Goal: Task Accomplishment & Management: Use online tool/utility

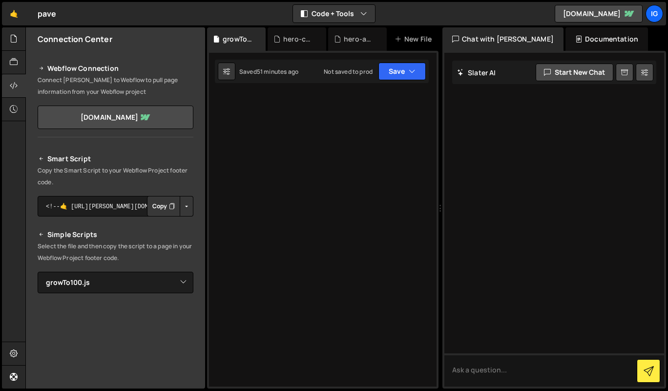
select select "45533"
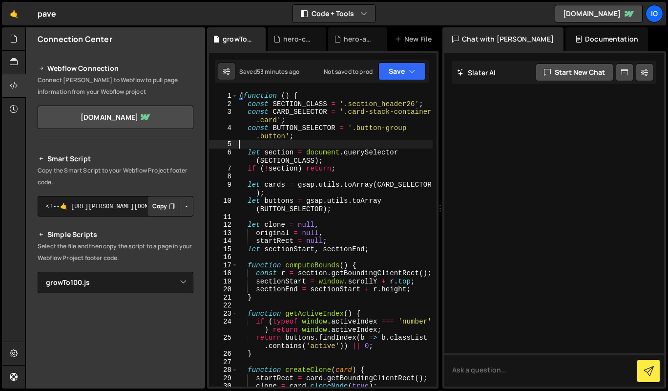
click at [304, 148] on div "( function ( ) { const SECTION_CLASS = '.section_header26' ; const CARD_SELECTO…" at bounding box center [334, 247] width 195 height 310
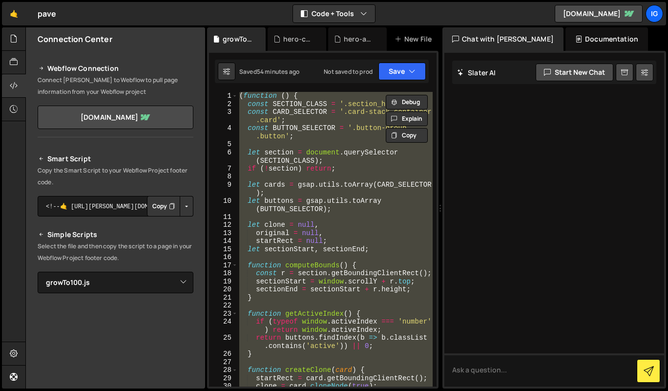
paste textarea
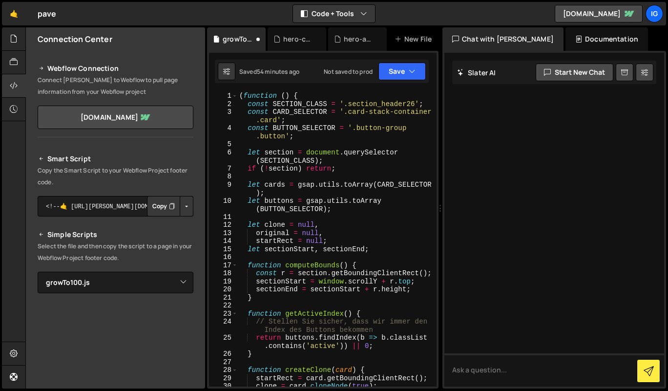
click at [308, 190] on div "( function ( ) { const SECTION_CLASS = '.section_header26' ; const CARD_SELECTO…" at bounding box center [334, 247] width 195 height 310
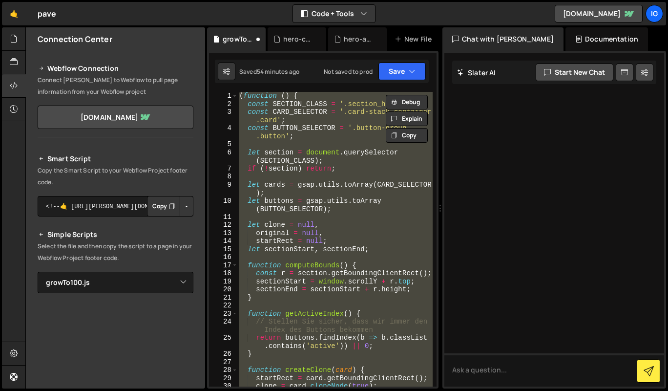
paste textarea
type textarea "})();"
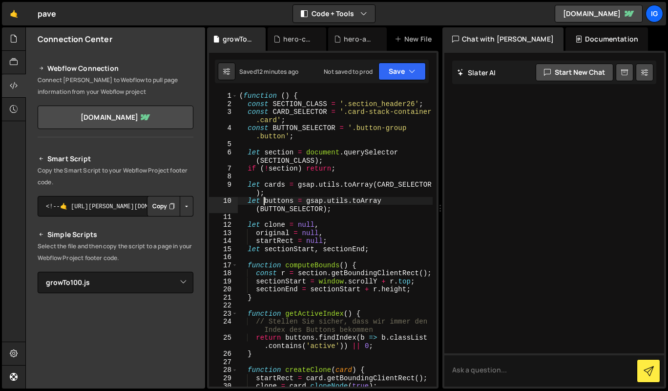
click at [263, 199] on div "( function ( ) { const SECTION_CLASS = '.section_header26' ; const CARD_SELECTO…" at bounding box center [334, 247] width 195 height 310
type textarea "})();"
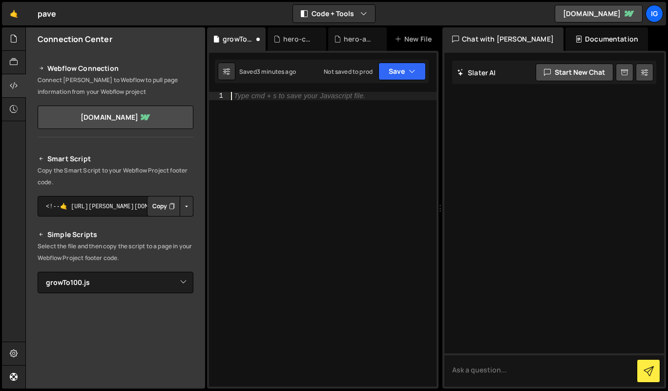
type textarea "})();"
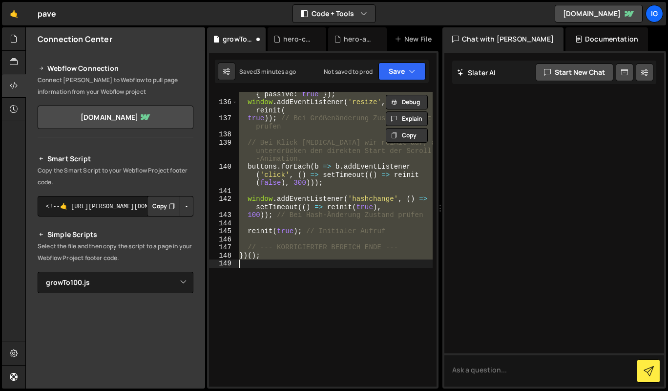
scroll to position [1234, 0]
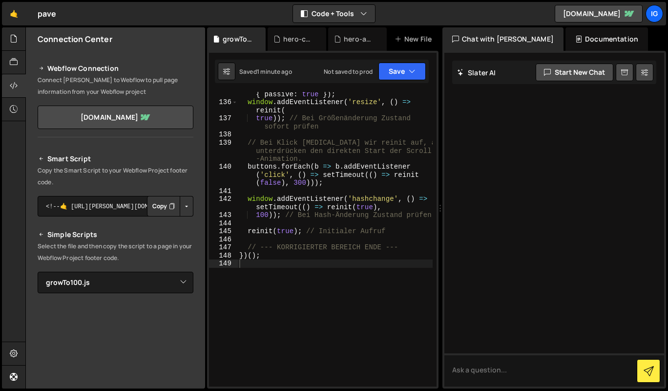
click at [650, 17] on div "ig" at bounding box center [654, 14] width 18 height 18
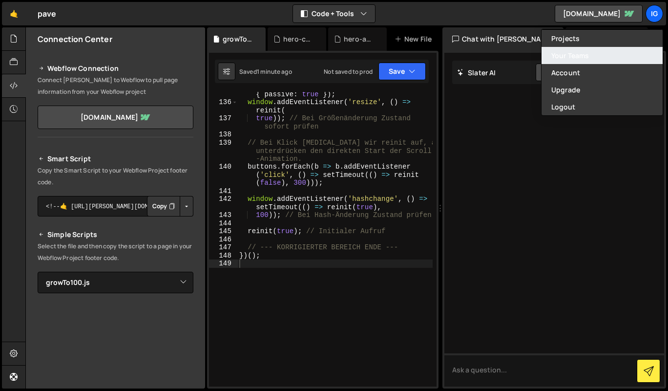
click at [583, 55] on link "Your Teams" at bounding box center [601, 55] width 121 height 17
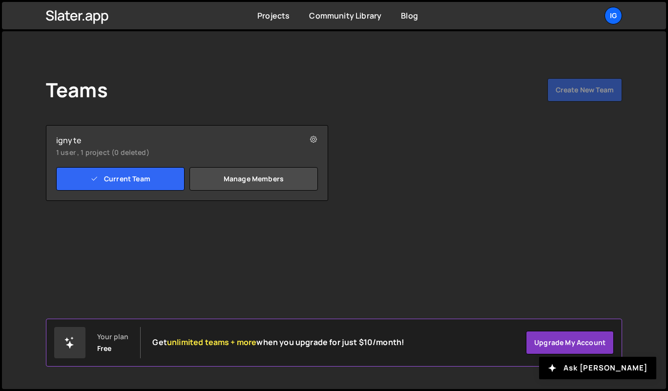
click at [582, 92] on div "Teams Create New Team" at bounding box center [334, 91] width 576 height 27
click at [253, 174] on link "Manage members" at bounding box center [253, 178] width 128 height 23
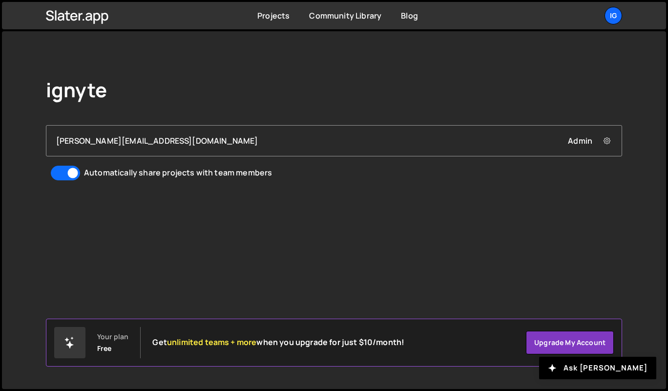
click at [297, 146] on div "[PERSON_NAME][EMAIL_ADDRESS][DOMAIN_NAME] Admin Remove [PERSON_NAME][EMAIL_ADDR…" at bounding box center [334, 140] width 556 height 11
click at [556, 367] on icon "button" at bounding box center [552, 368] width 8 height 8
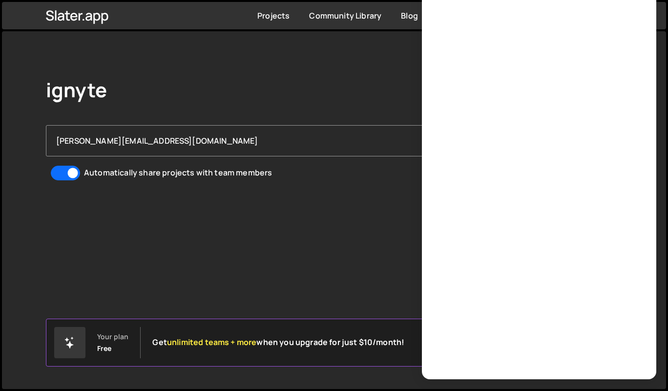
click at [376, 219] on div "ignyte [PERSON_NAME][EMAIL_ADDRESS][DOMAIN_NAME] Admin Remove [PERSON_NAME][EMA…" at bounding box center [333, 129] width 605 height 197
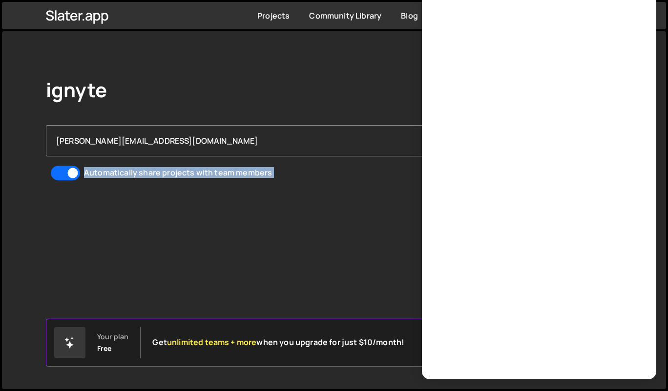
click at [376, 219] on div "ignyte [PERSON_NAME][EMAIL_ADDRESS][DOMAIN_NAME] Admin Remove [PERSON_NAME][EMA…" at bounding box center [333, 129] width 605 height 197
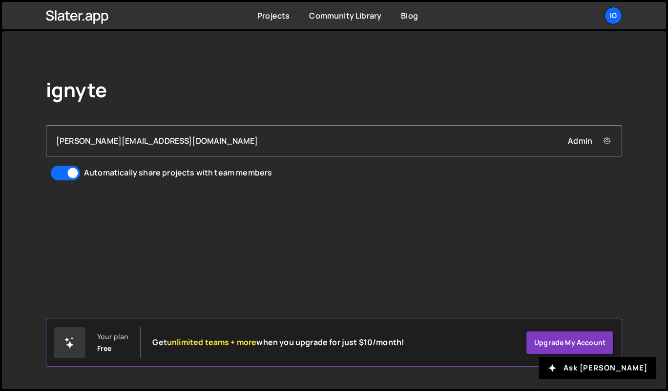
click at [604, 133] on button at bounding box center [607, 141] width 20 height 20
click at [504, 70] on div "ignyte [PERSON_NAME][EMAIL_ADDRESS][DOMAIN_NAME] Admin Remove [PERSON_NAME][EMA…" at bounding box center [333, 129] width 605 height 197
click at [95, 17] on icon at bounding box center [77, 15] width 63 height 17
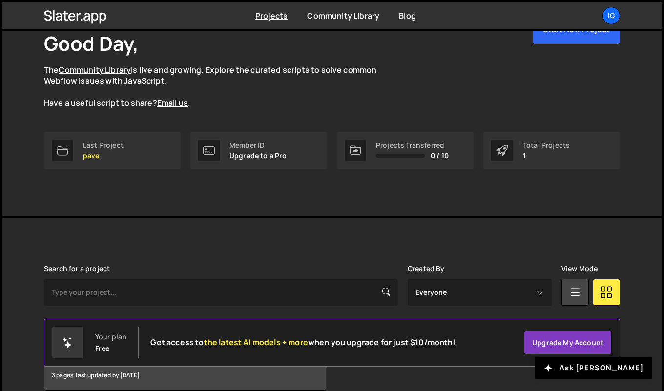
scroll to position [112, 0]
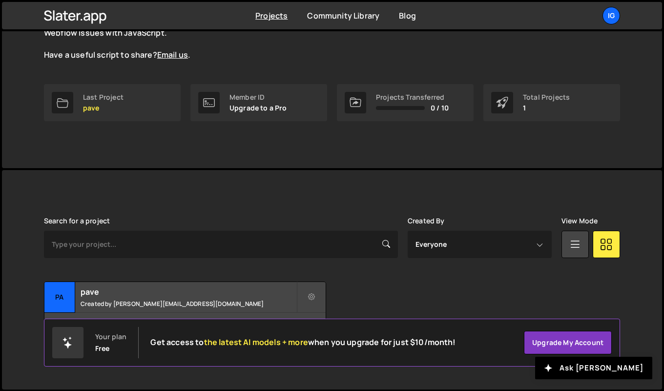
click at [232, 297] on div "pave Created by sam@ignyte.studio" at bounding box center [184, 297] width 281 height 30
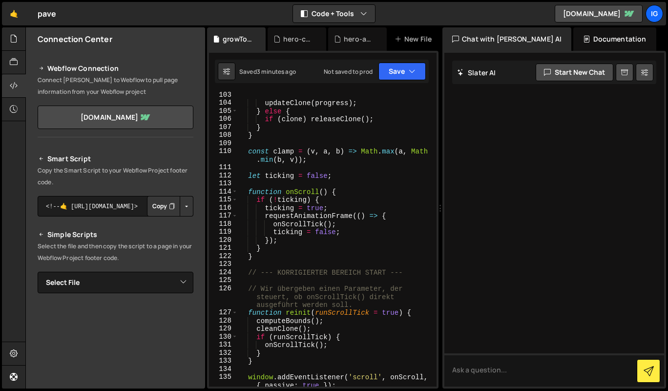
scroll to position [944, 0]
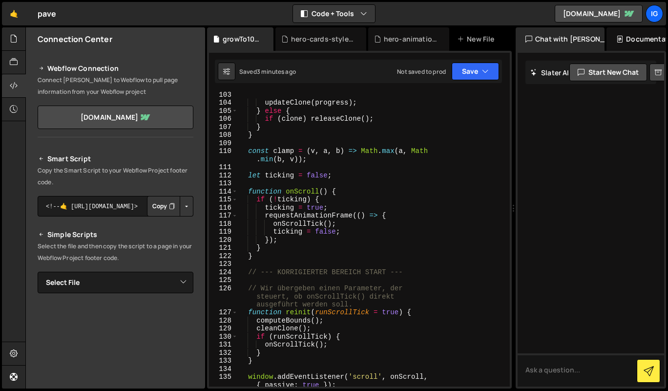
drag, startPoint x: 440, startPoint y: 117, endPoint x: 508, endPoint y: 136, distance: 70.3
click at [508, 136] on div "Files New File Javascript files 2 growTo100.js 0 1 hero-animation.js 0 CSS file…" at bounding box center [346, 207] width 642 height 361
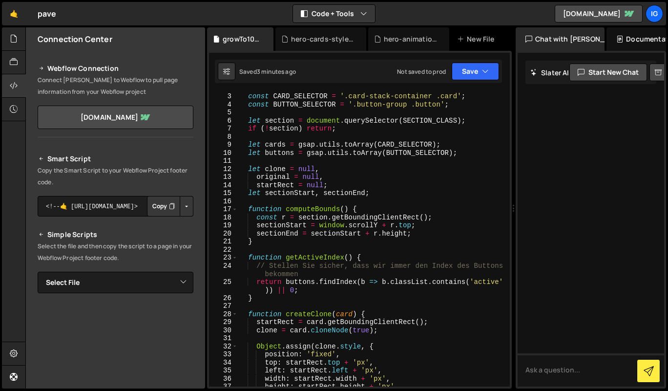
scroll to position [0, 0]
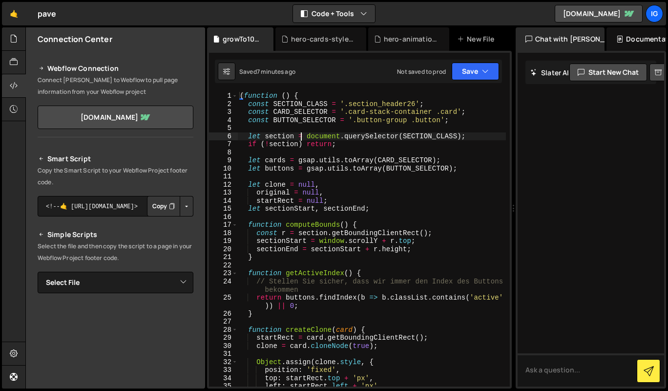
click at [302, 140] on div "( function ( ) { const SECTION_CLASS = '.section_header26' ; const CARD_SELECTO…" at bounding box center [372, 247] width 268 height 310
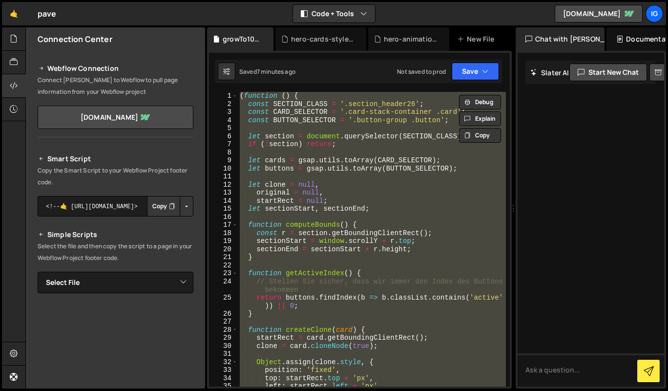
click at [280, 134] on div "( function ( ) { const SECTION_CLASS = '.section_header26' ; const CARD_SELECTO…" at bounding box center [372, 239] width 268 height 294
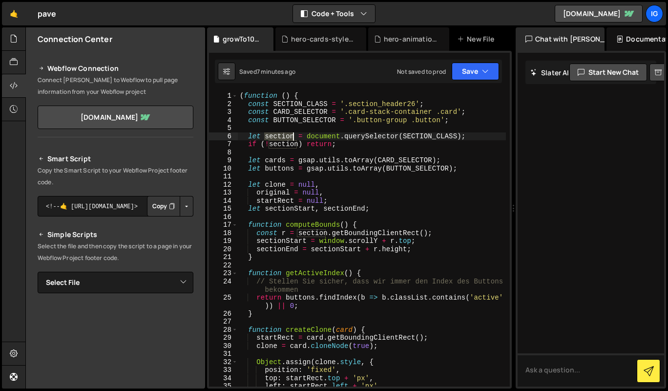
click at [280, 134] on div "( function ( ) { const SECTION_CLASS = '.section_header26' ; const CARD_SELECTO…" at bounding box center [372, 247] width 268 height 310
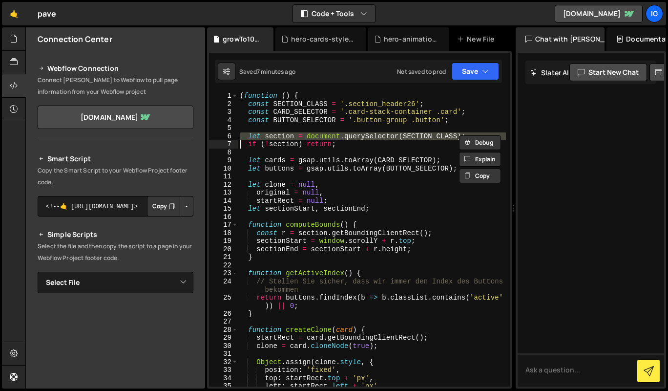
click at [280, 134] on div "( function ( ) { const SECTION_CLASS = '.section_header26' ; const CARD_SELECTO…" at bounding box center [372, 247] width 268 height 310
click at [320, 112] on div "( function ( ) { const SECTION_CLASS = '.section_header26' ; const CARD_SELECTO…" at bounding box center [372, 247] width 268 height 310
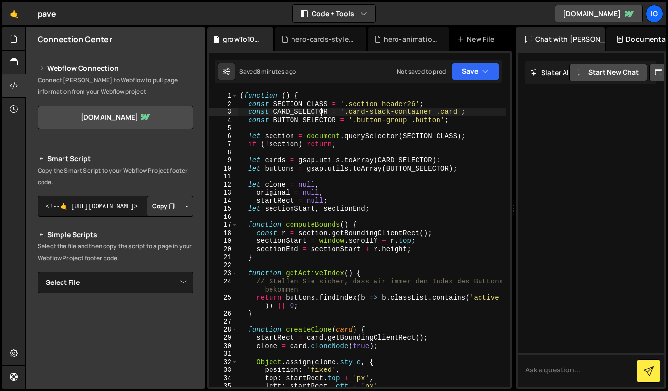
type textarea "})();"
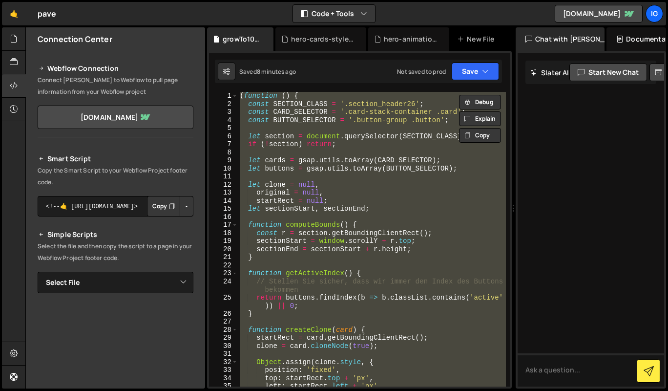
click at [414, 41] on div "hero-animation.js" at bounding box center [411, 39] width 54 height 10
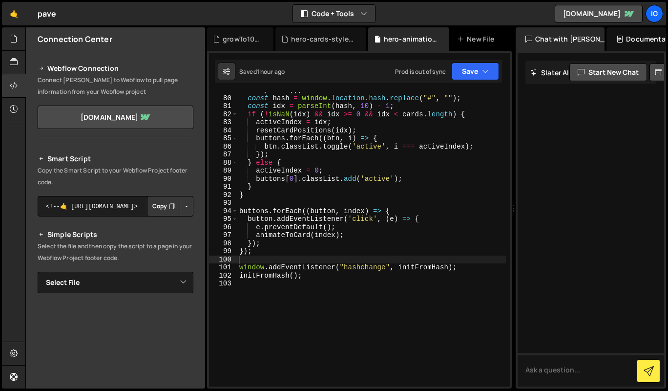
scroll to position [666, 0]
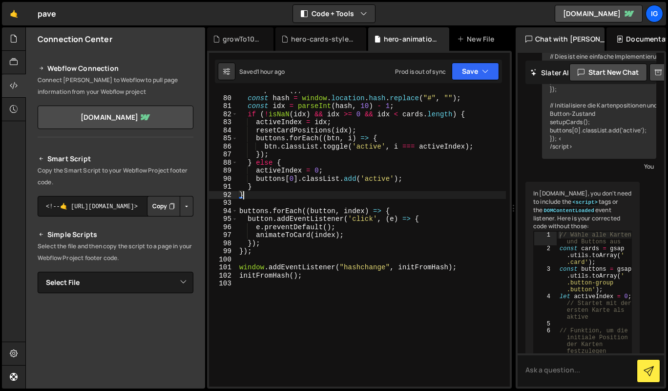
click at [303, 195] on div "setupCards ( ) ; const hash = window . location . hash . replace ( "#" , "" ) ;…" at bounding box center [371, 241] width 268 height 310
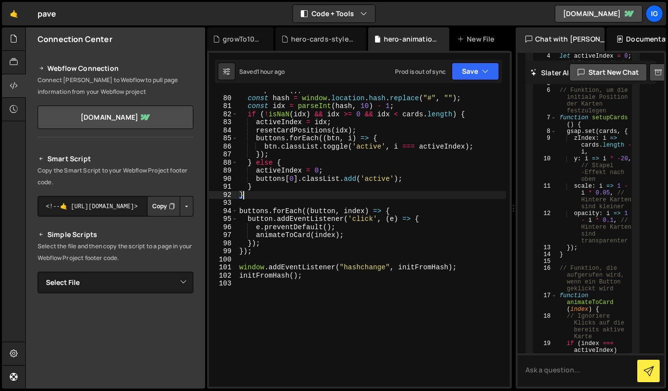
type textarea "initFromHash();"
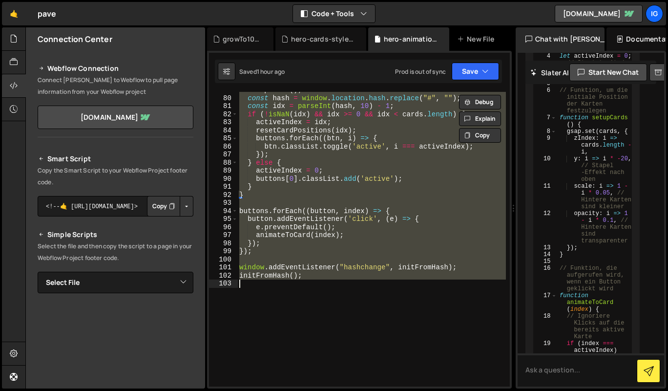
scroll to position [1090, 0]
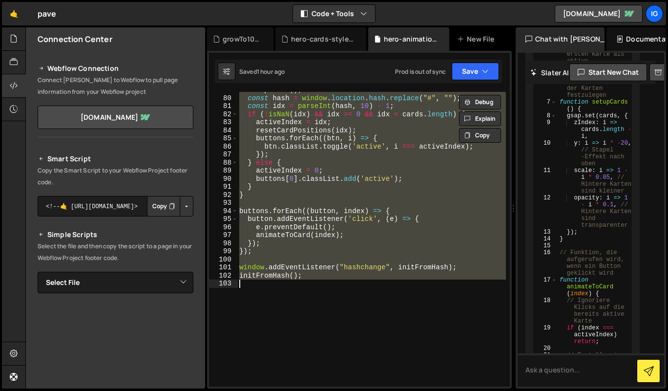
click at [324, 36] on div "hero-cards-style.css" at bounding box center [322, 39] width 63 height 10
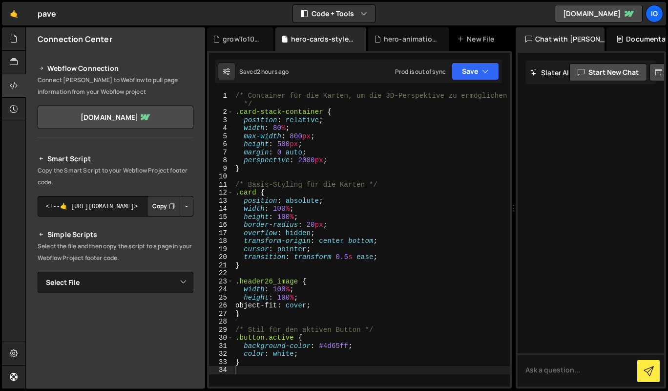
scroll to position [0, 0]
click at [338, 134] on div "/* Container für die Karten, um die 3D-Perspektive zu ermöglichen */ .card-stac…" at bounding box center [371, 251] width 276 height 319
type textarea "}"
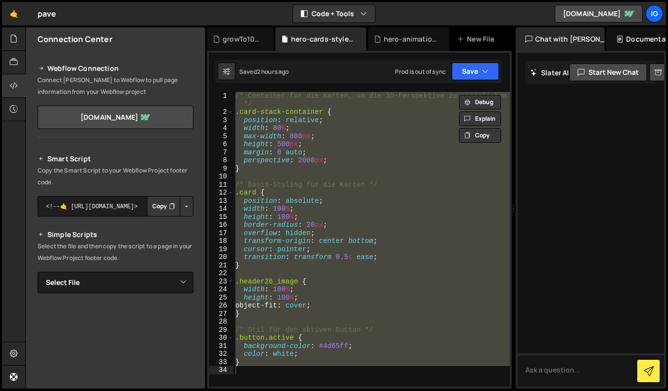
click at [239, 41] on div "growTo100.js" at bounding box center [242, 39] width 39 height 10
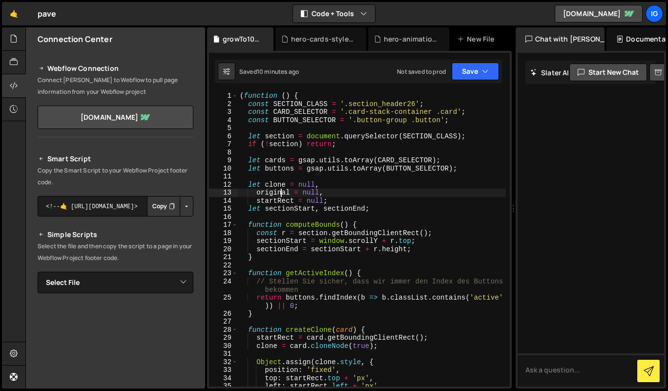
click at [280, 191] on div "( function ( ) { const SECTION_CLASS = '.section_header26' ; const CARD_SELECTO…" at bounding box center [372, 247] width 268 height 310
type textarea "})();"
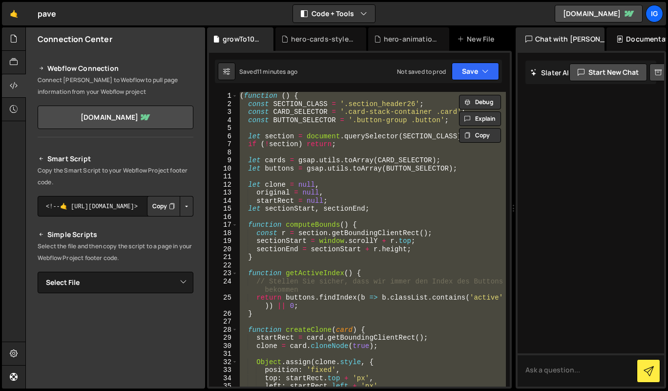
click at [295, 34] on div "hero-cards-style.css" at bounding box center [320, 38] width 91 height 23
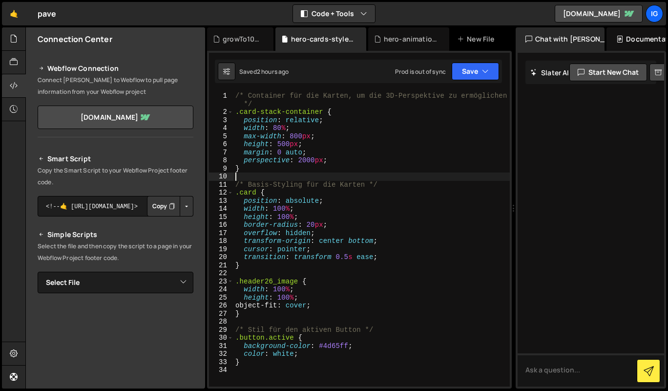
click at [337, 175] on div "/* Container für die Karten, um die 3D-Perspektive zu ermöglichen */ .card-stac…" at bounding box center [371, 251] width 276 height 319
type textarea "}"
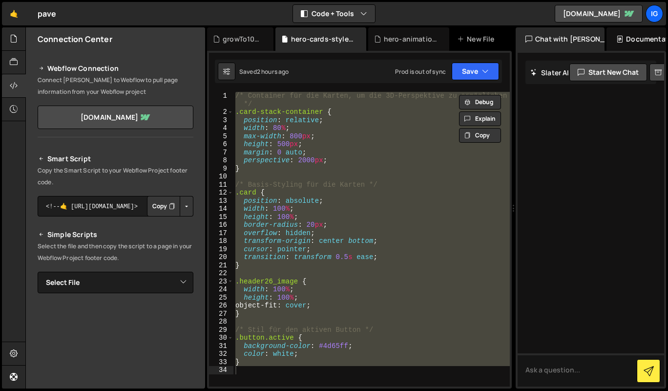
click at [413, 37] on div "hero-animation.js" at bounding box center [411, 39] width 54 height 10
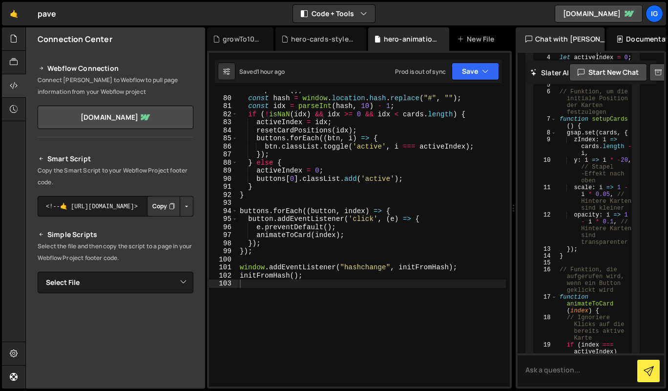
scroll to position [1090, 0]
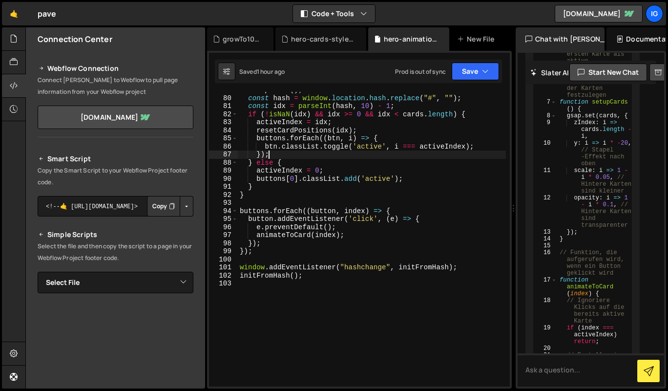
click at [361, 150] on div "setupCards ( ) ; const hash = window . location . hash . replace ( "#" , "" ) ;…" at bounding box center [372, 241] width 268 height 310
type textarea "initFromHash();"
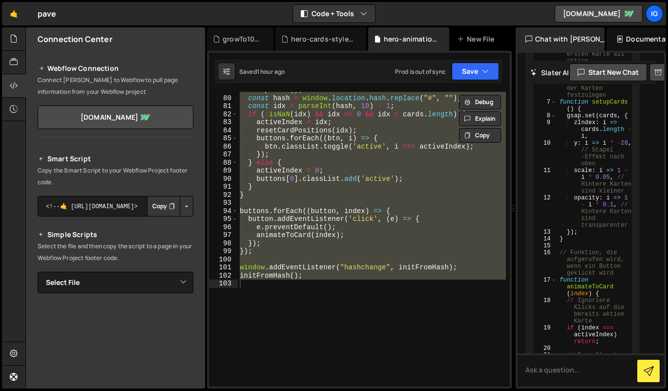
click at [244, 38] on div "growTo100.js" at bounding box center [242, 39] width 39 height 10
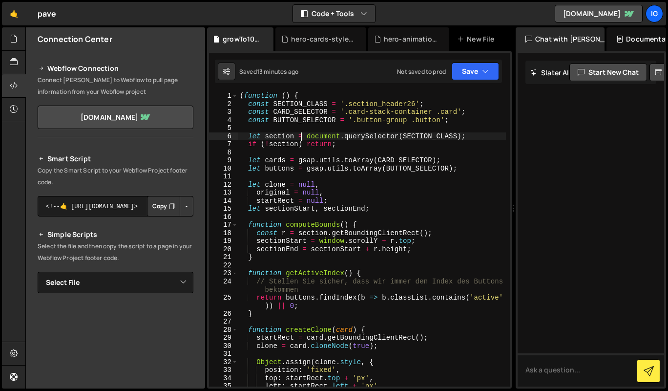
click at [301, 139] on div "( function ( ) { const SECTION_CLASS = '.section_header26' ; const CARD_SELECTO…" at bounding box center [372, 247] width 268 height 310
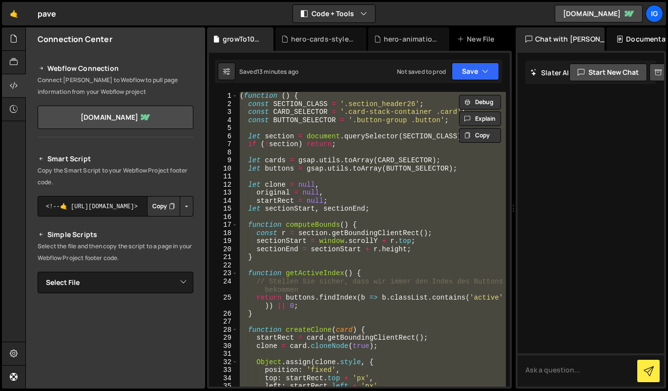
paste textarea
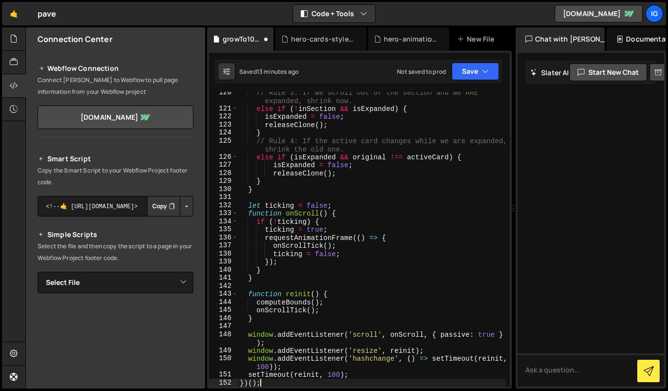
scroll to position [1027, 0]
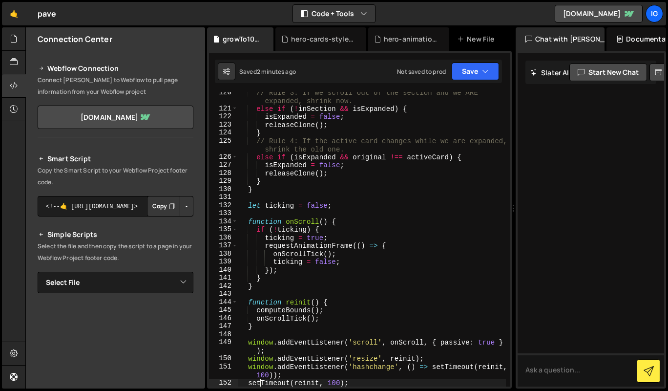
click at [271, 138] on div "// Rule 3: If we scroll out of the section and we ARE expanded, shrink now. els…" at bounding box center [372, 247] width 268 height 319
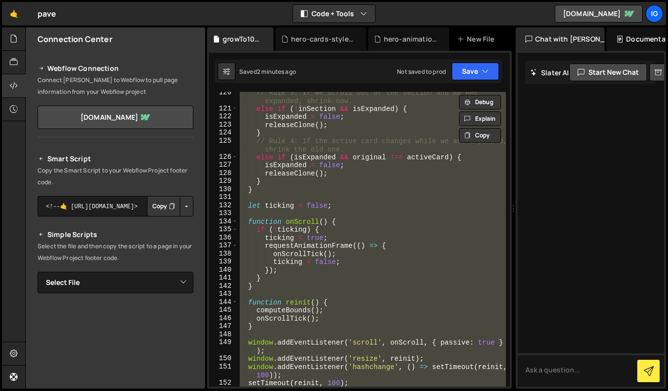
paste textarea
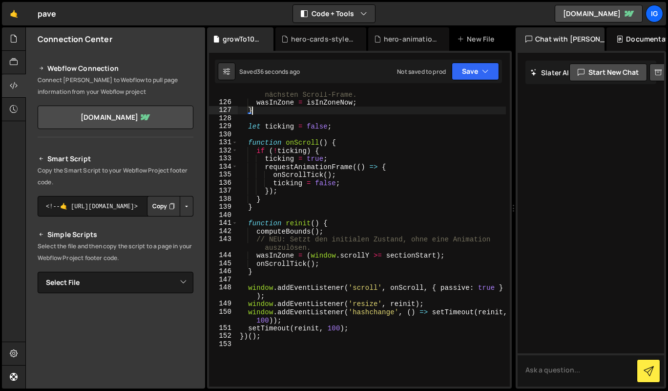
click at [287, 113] on div "// WICHTIG: Aktualisieren Sie den "Vorher"-Zustand für den nächsten Scroll-Fram…" at bounding box center [372, 241] width 268 height 319
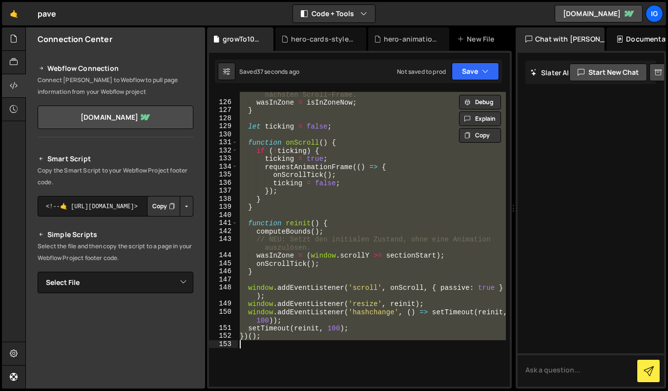
paste textarea
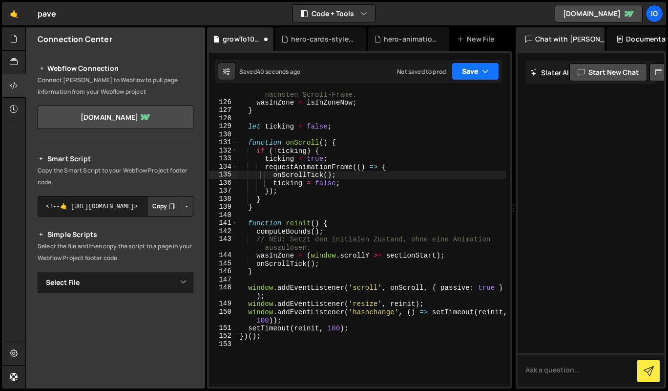
click at [463, 64] on button "Save" at bounding box center [475, 71] width 47 height 18
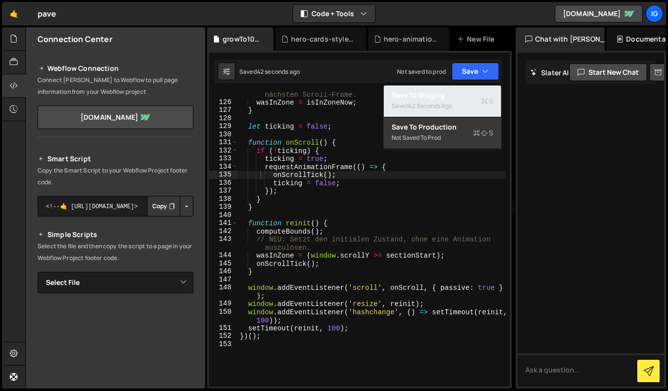
click at [435, 102] on div "42 seconds ago" at bounding box center [430, 106] width 43 height 8
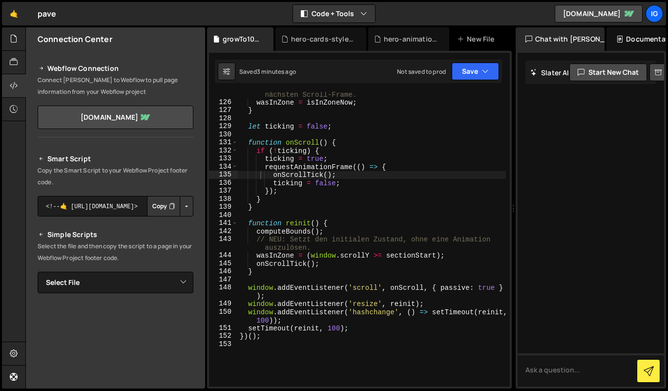
click at [298, 164] on div "// WICHTIG: Aktualisieren Sie den "Vorher"-Zustand für den nächsten Scroll-Fram…" at bounding box center [372, 241] width 268 height 319
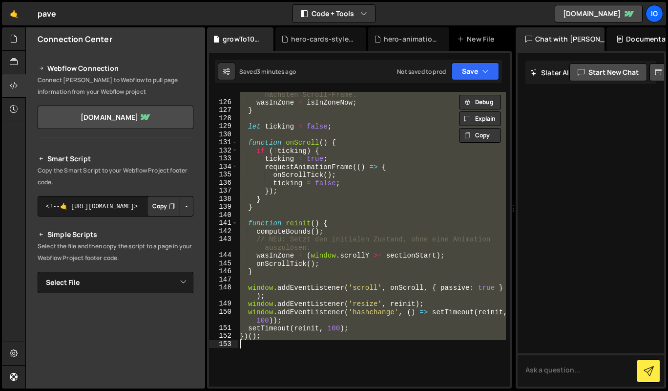
paste textarea
type textarea "})();"
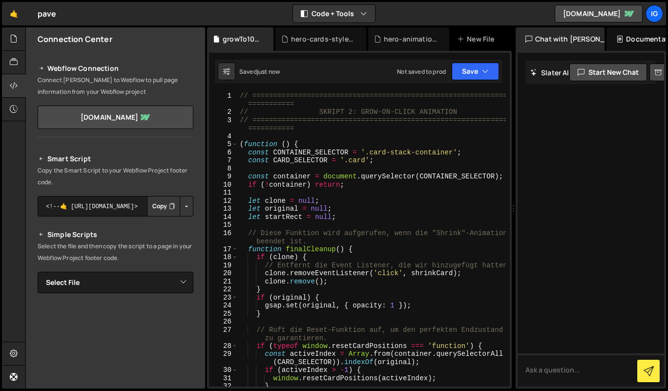
scroll to position [0, 0]
click at [290, 125] on div "// ============================================================= =========== //…" at bounding box center [372, 251] width 268 height 319
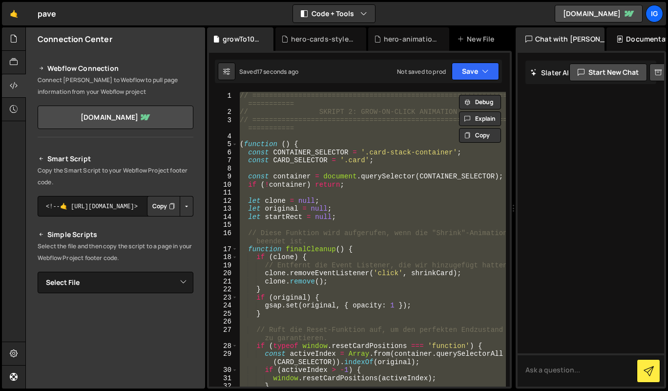
paste textarea
type textarea "})();"
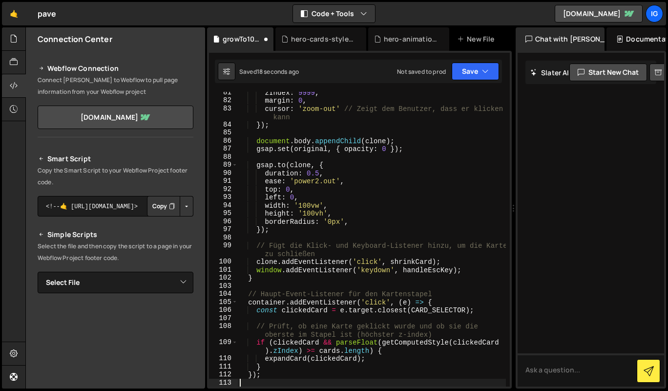
scroll to position [688, 0]
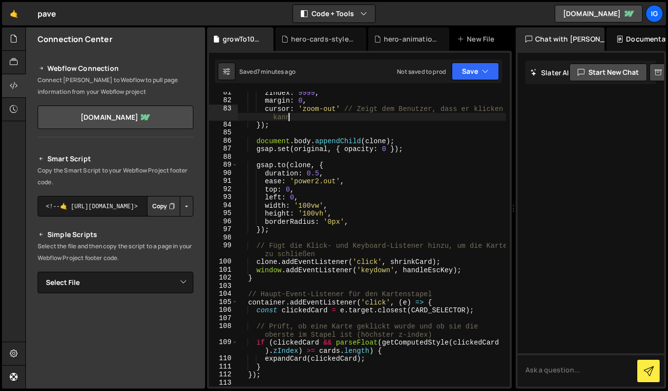
click at [287, 117] on div "zIndex : 9999 , margin : 0 , cursor : 'zoom-out' // Zeigt dem Benutzer, dass er…" at bounding box center [372, 243] width 268 height 310
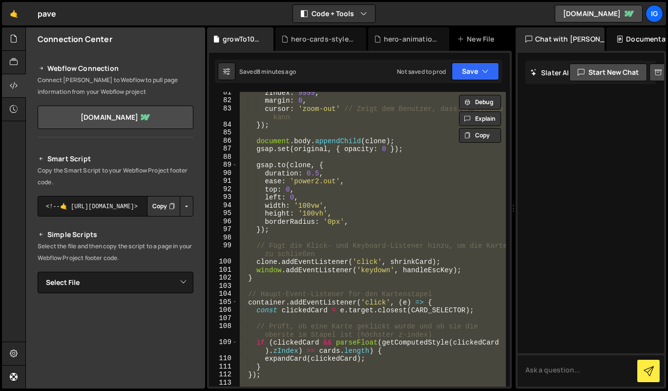
click at [300, 124] on div "zIndex : 9999 , margin : 0 , cursor : 'zoom-out' // Zeigt dem Benutzer, dass er…" at bounding box center [372, 239] width 268 height 294
click at [292, 146] on div "zIndex : 9999 , margin : 0 , cursor : 'zoom-out' // Zeigt dem Benutzer, dass er…" at bounding box center [372, 239] width 268 height 294
paste textarea
type textarea "})();"
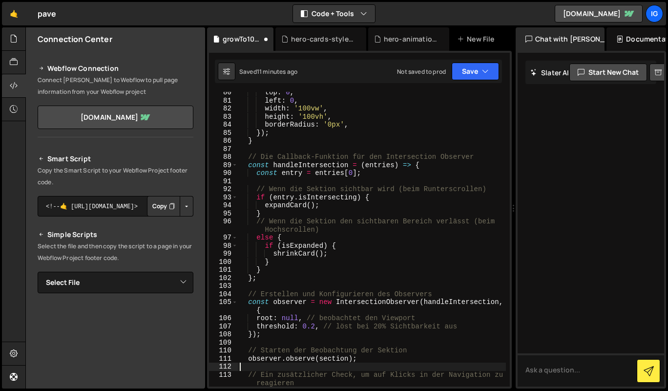
scroll to position [696, 0]
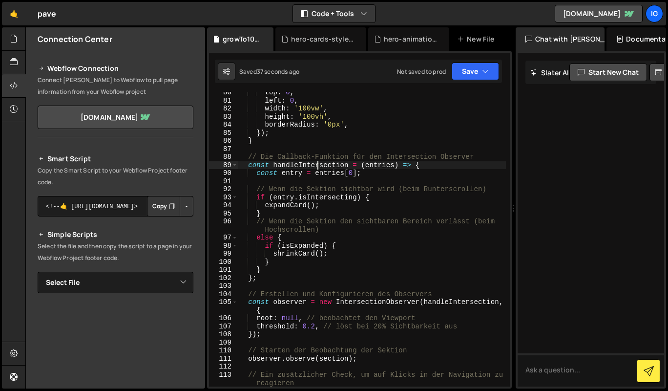
click at [316, 167] on div "top : 0 , left : 0 , width : '100vw' , height : '100vh' , borderRadius : '0px' …" at bounding box center [372, 247] width 268 height 319
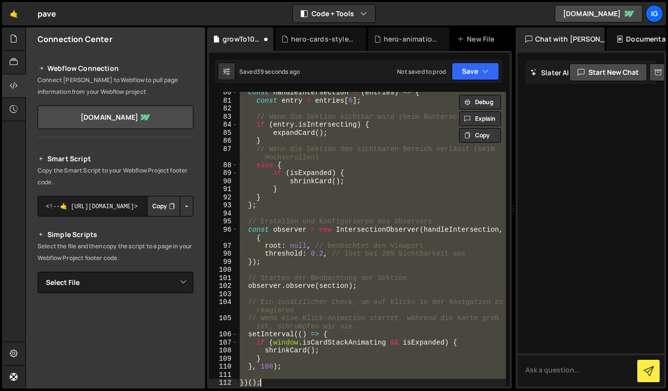
type textarea "})();"
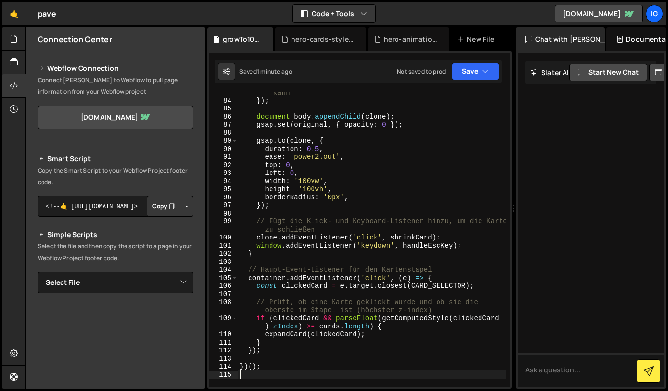
click at [304, 138] on div "cursor : 'zoom-out' // Zeigt dem Benutzer, dass er klicken kann }) ; document .…" at bounding box center [372, 239] width 268 height 319
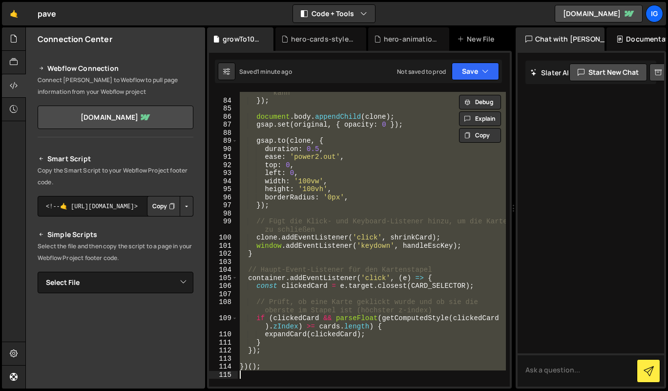
paste textarea
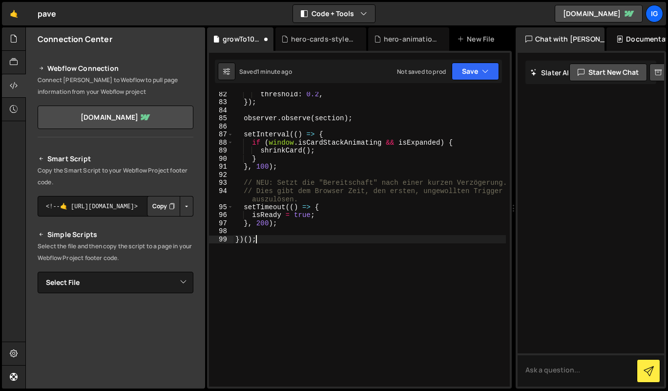
scroll to position [686, 0]
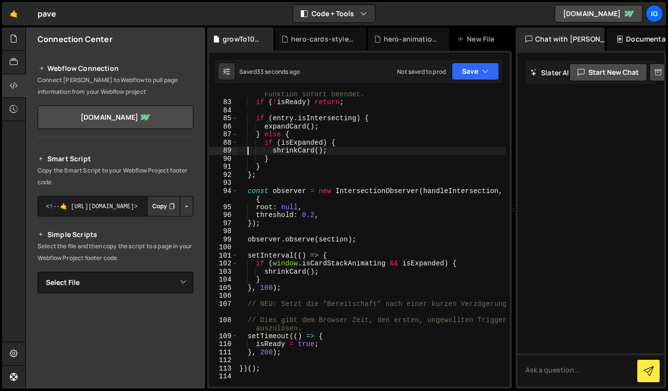
click at [247, 151] on div "// NEU: Wenn das Skript noch nicht "bereit" ist, wird die Funktion sofort beend…" at bounding box center [371, 241] width 268 height 319
click at [297, 127] on div "// NEU: Wenn das Skript noch nicht "bereit" ist, wird die Funktion sofort beend…" at bounding box center [371, 241] width 268 height 319
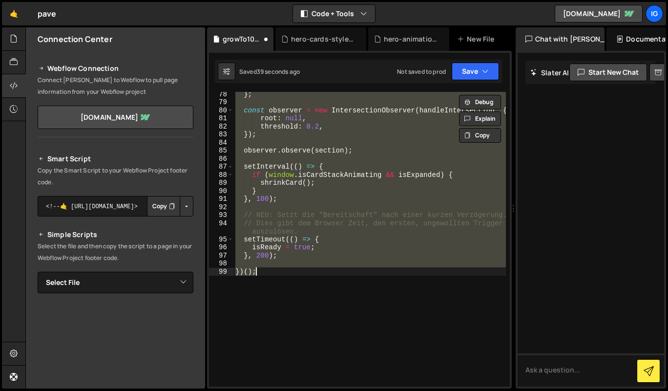
type textarea "})();"
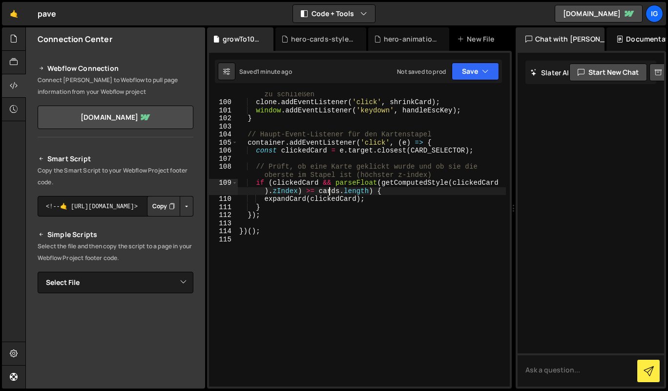
click at [329, 188] on div "// Fügt die Klick- und Keyboard-Listener hinzu, um die Karte zu schließen clone…" at bounding box center [371, 241] width 268 height 319
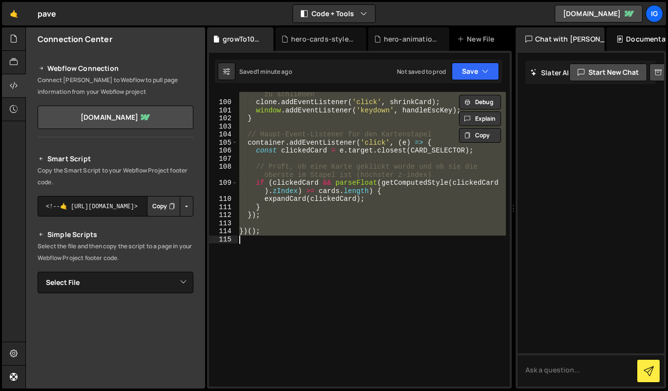
paste textarea
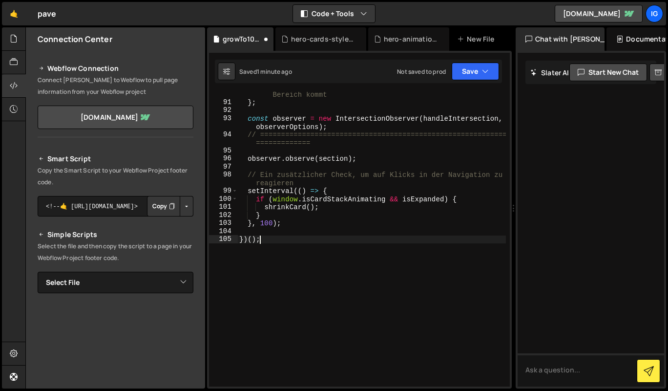
scroll to position [840, 0]
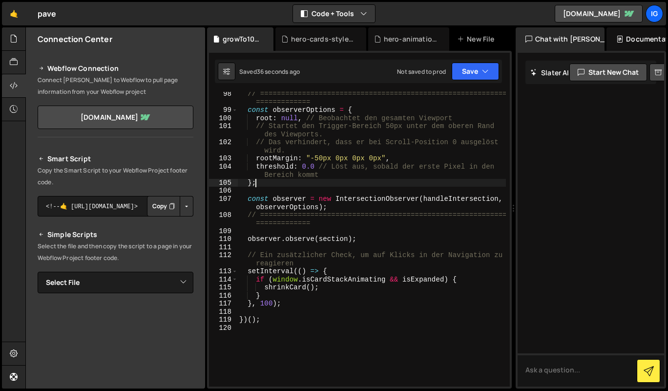
click at [309, 185] on div "// =========================================================== ============= co…" at bounding box center [371, 249] width 268 height 319
type textarea "})();"
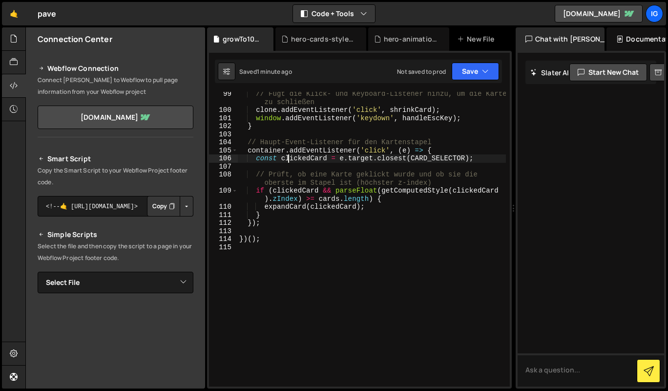
click at [289, 157] on div "// Fügt die Klick- und Keyboard-Listener hinzu, um die Karte zu schließen clone…" at bounding box center [371, 249] width 268 height 319
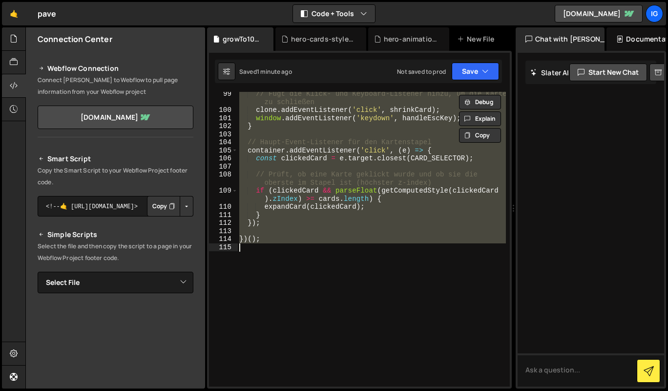
paste textarea
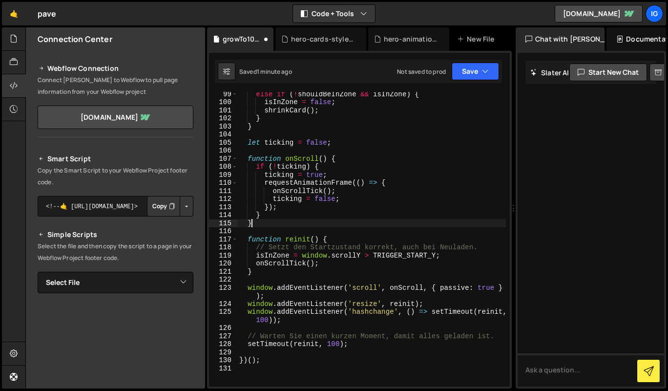
type textarea "}"
